Goal: Transaction & Acquisition: Book appointment/travel/reservation

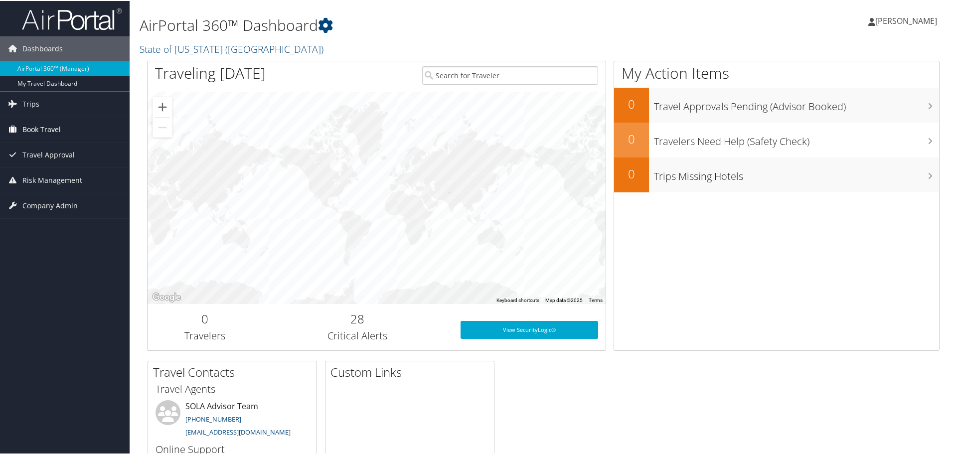
click at [51, 128] on span "Book Travel" at bounding box center [41, 128] width 38 height 25
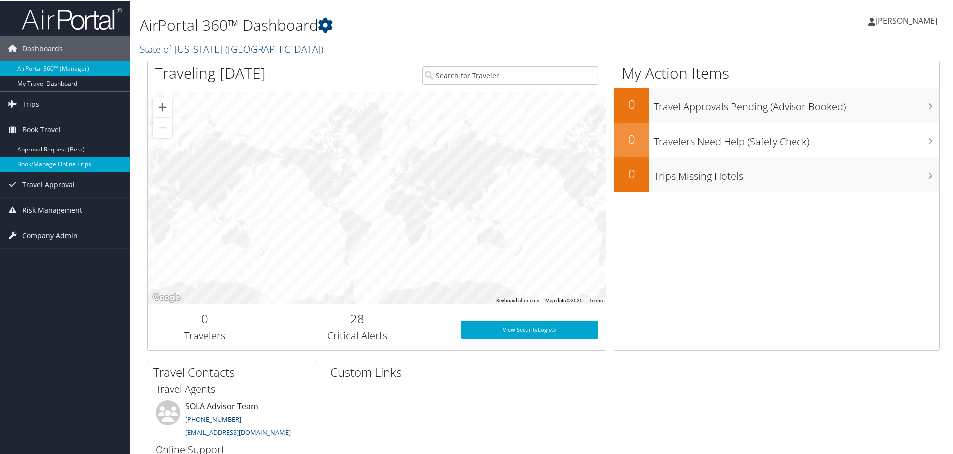
click at [50, 166] on link "Book/Manage Online Trips" at bounding box center [65, 163] width 130 height 15
